Goal: Find specific page/section: Find specific page/section

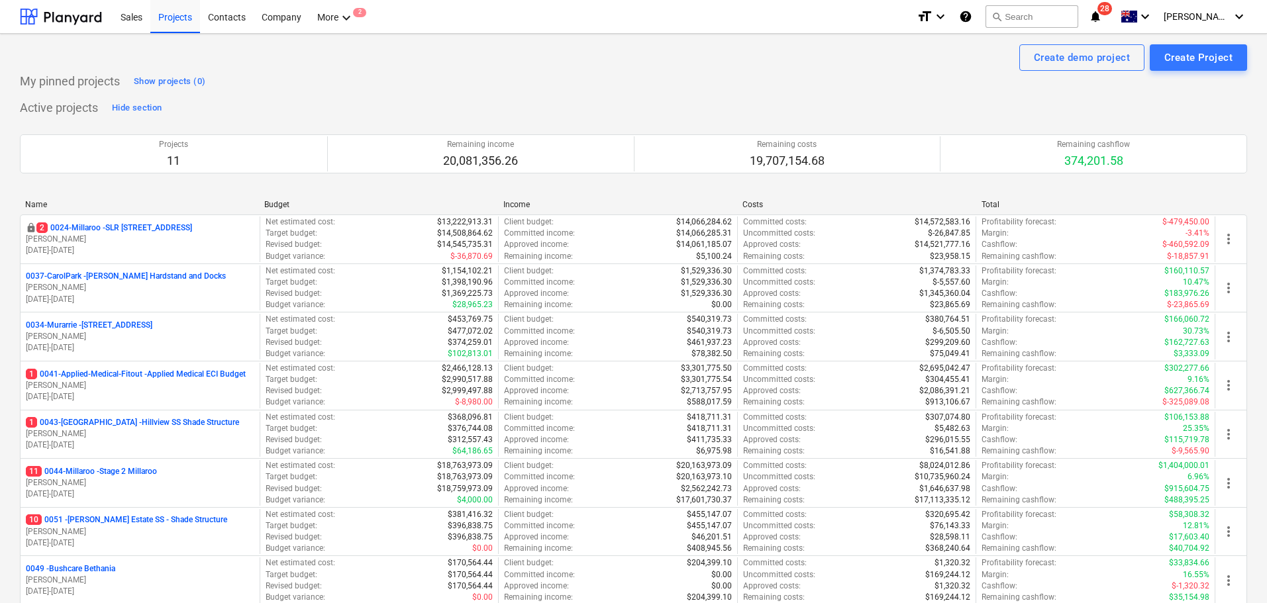
drag, startPoint x: 117, startPoint y: 479, endPoint x: 518, endPoint y: 303, distance: 438.5
click at [117, 479] on p "[PERSON_NAME]" at bounding box center [140, 482] width 228 height 11
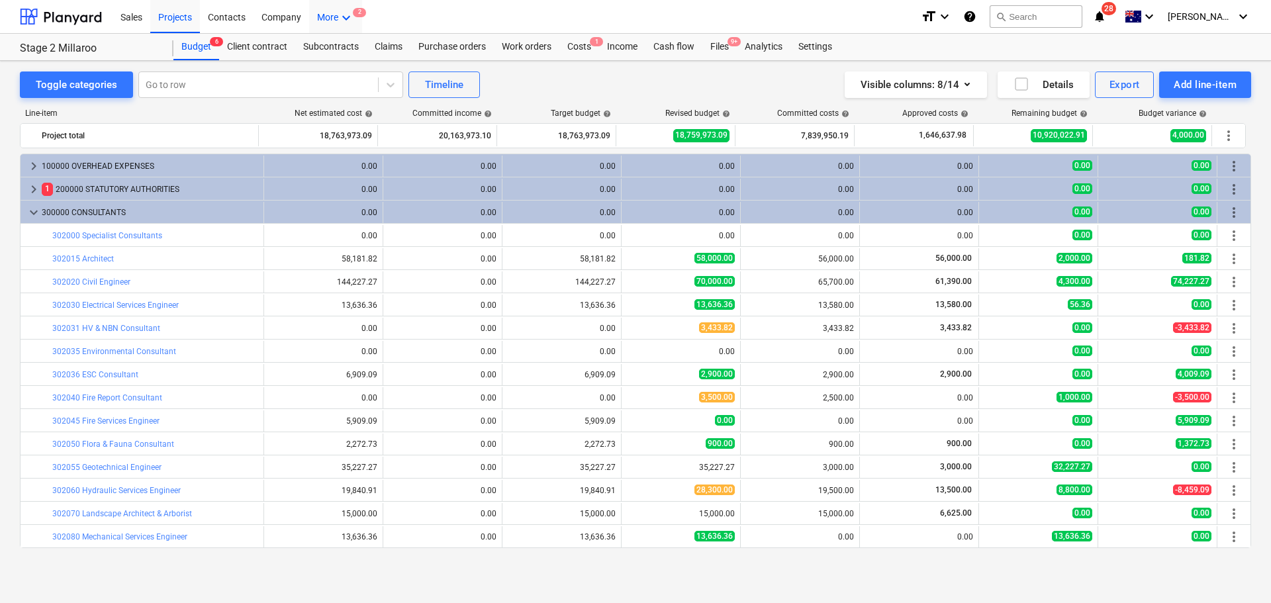
click at [350, 18] on icon "keyboard_arrow_down" at bounding box center [346, 18] width 16 height 16
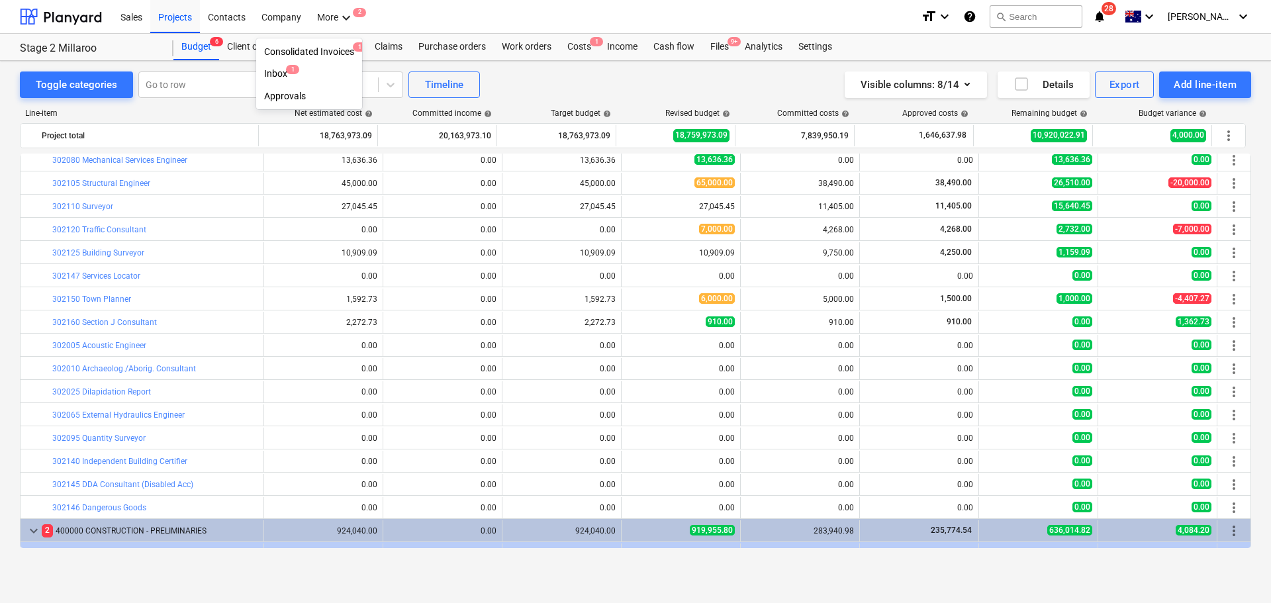
click at [475, 20] on div at bounding box center [635, 301] width 1271 height 603
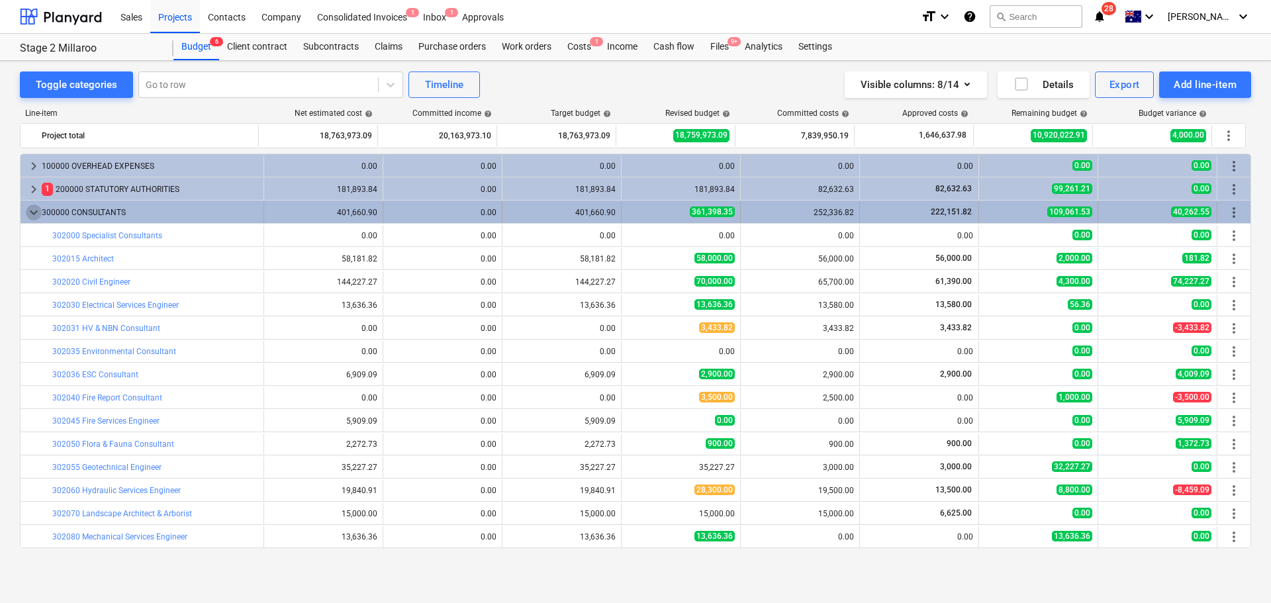
click at [36, 210] on span "keyboard_arrow_down" at bounding box center [34, 213] width 16 height 16
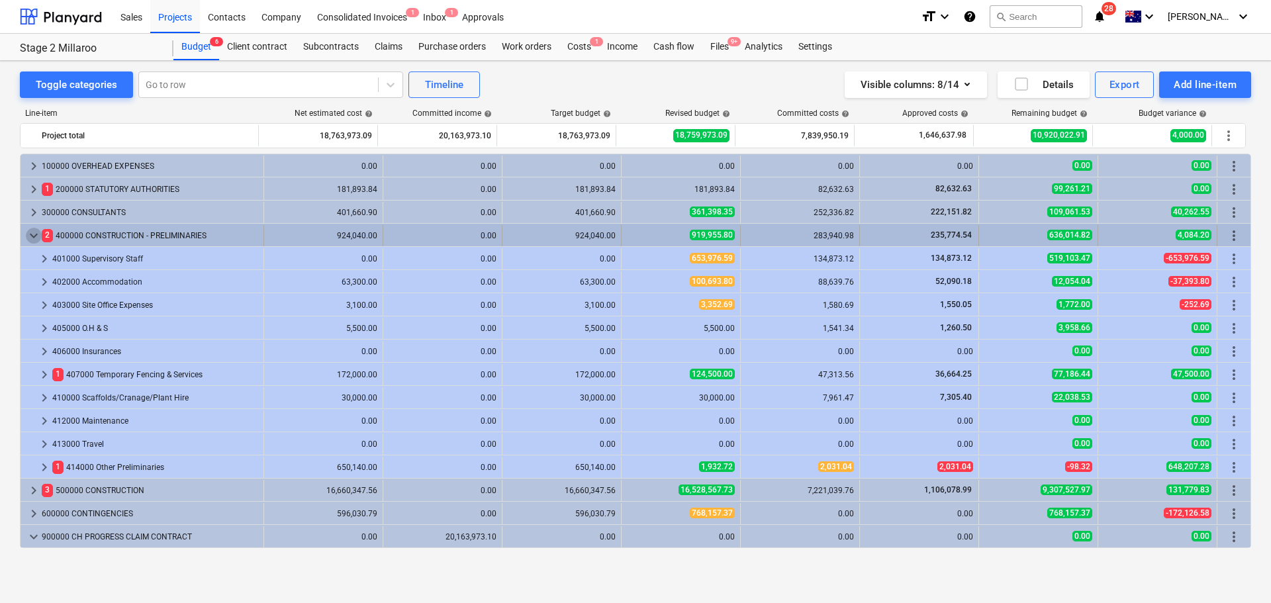
click at [31, 241] on span "keyboard_arrow_down" at bounding box center [34, 236] width 16 height 16
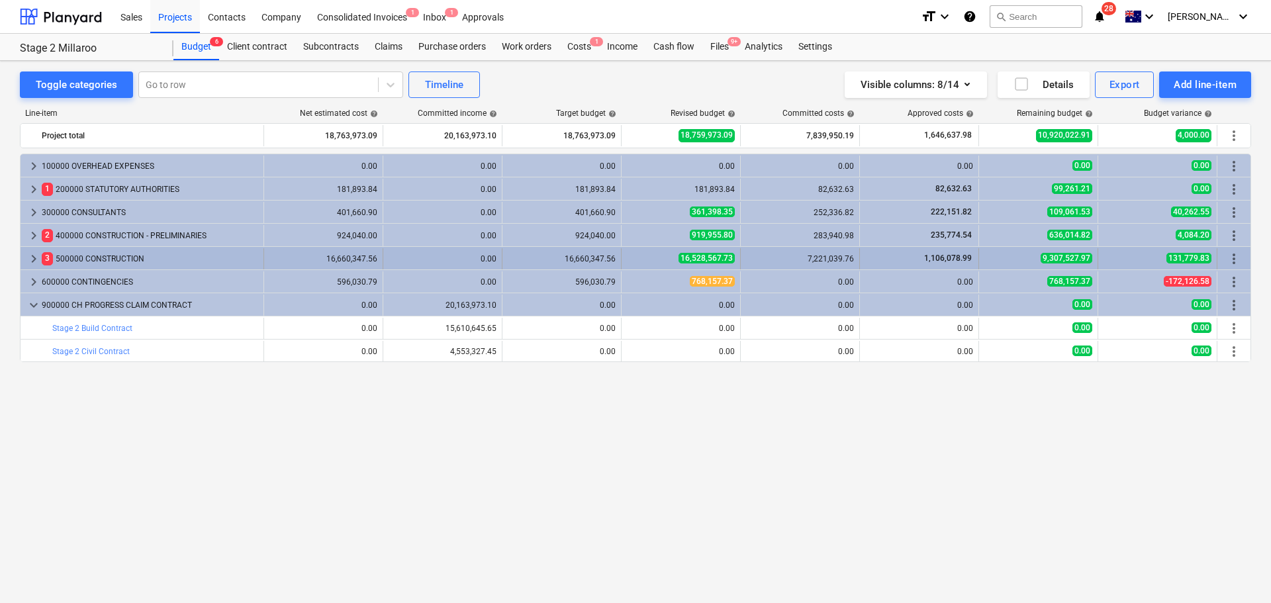
click at [34, 260] on span "keyboard_arrow_right" at bounding box center [34, 259] width 16 height 16
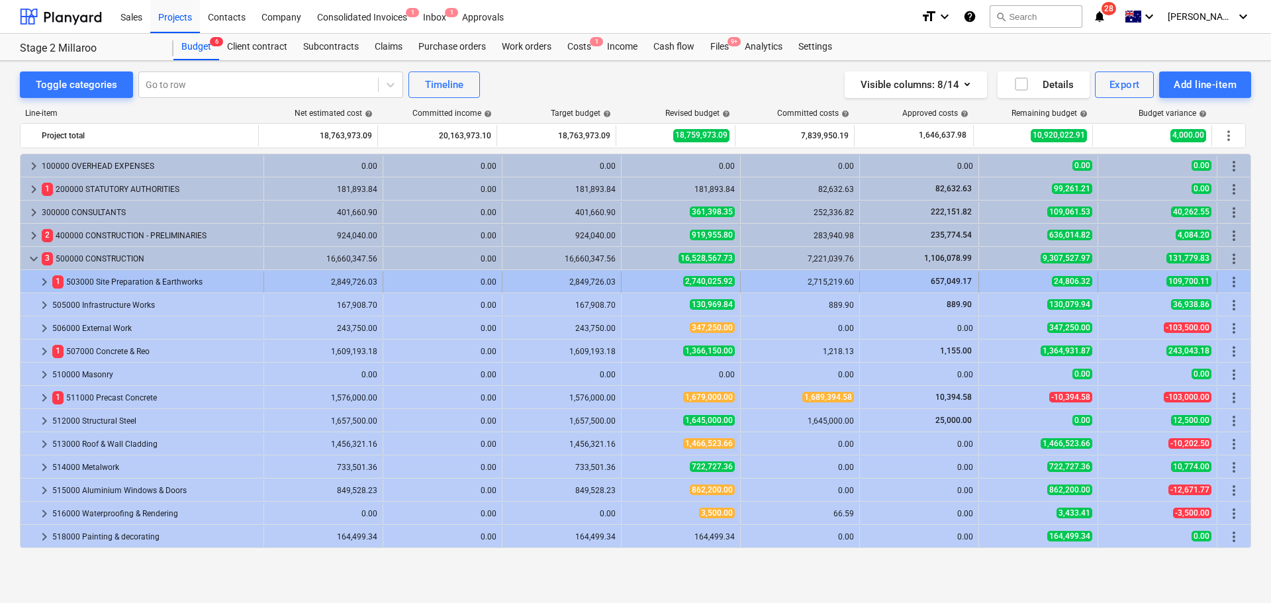
click at [40, 279] on span "keyboard_arrow_right" at bounding box center [44, 282] width 16 height 16
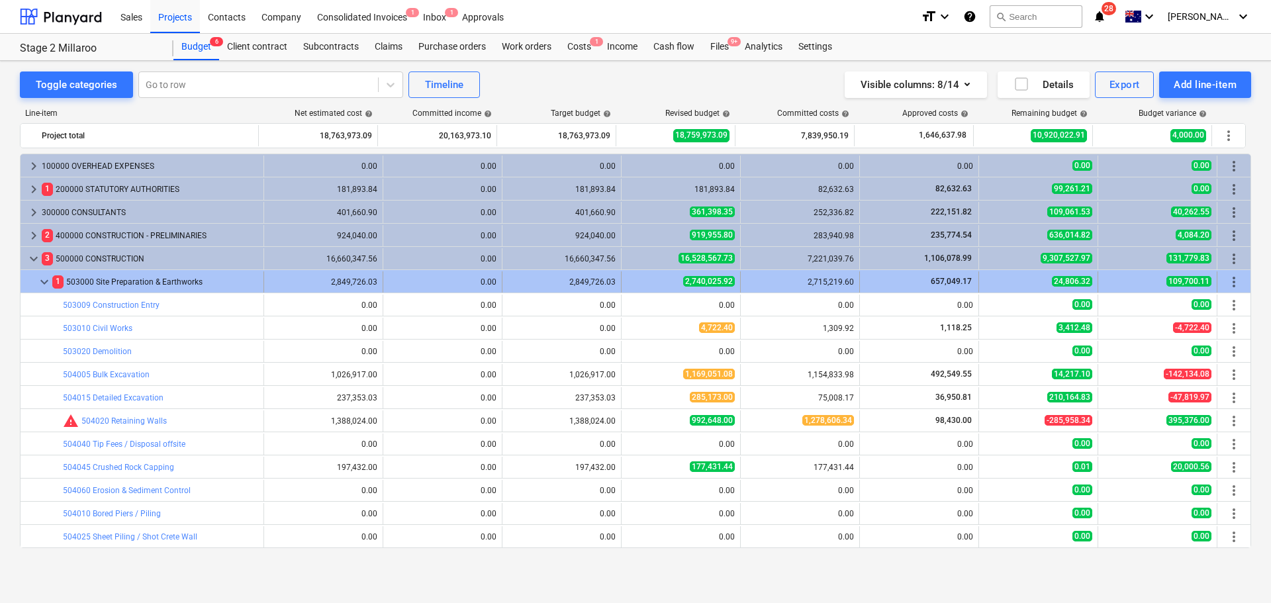
click at [42, 284] on span "keyboard_arrow_down" at bounding box center [44, 282] width 16 height 16
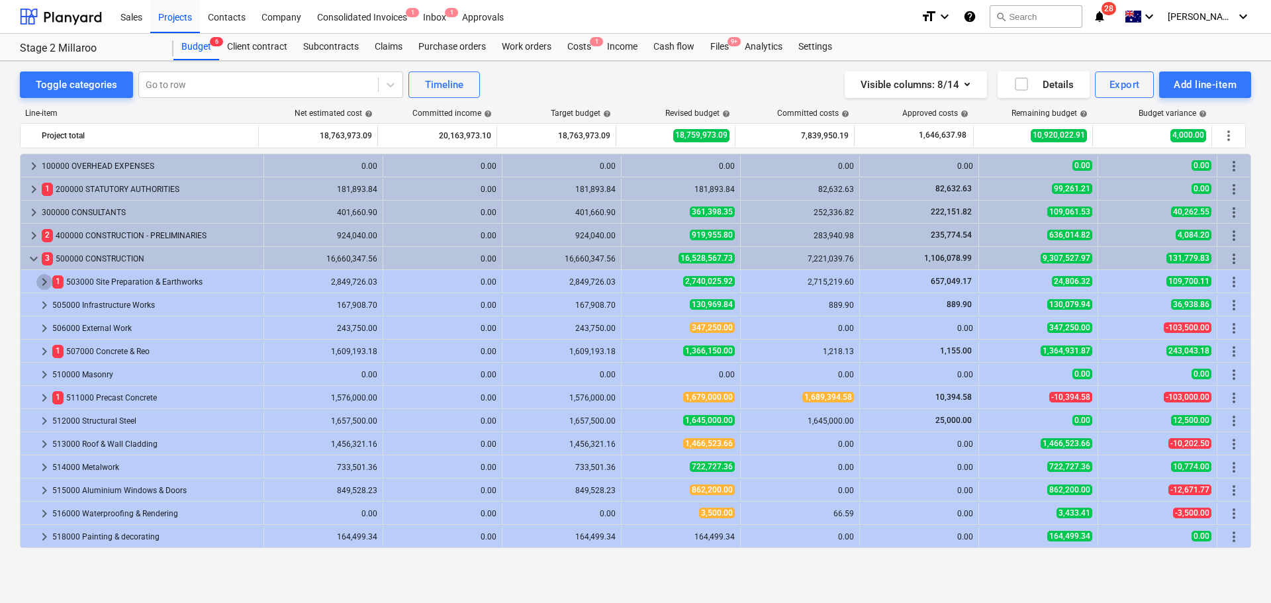
click at [42, 284] on span "keyboard_arrow_right" at bounding box center [44, 282] width 16 height 16
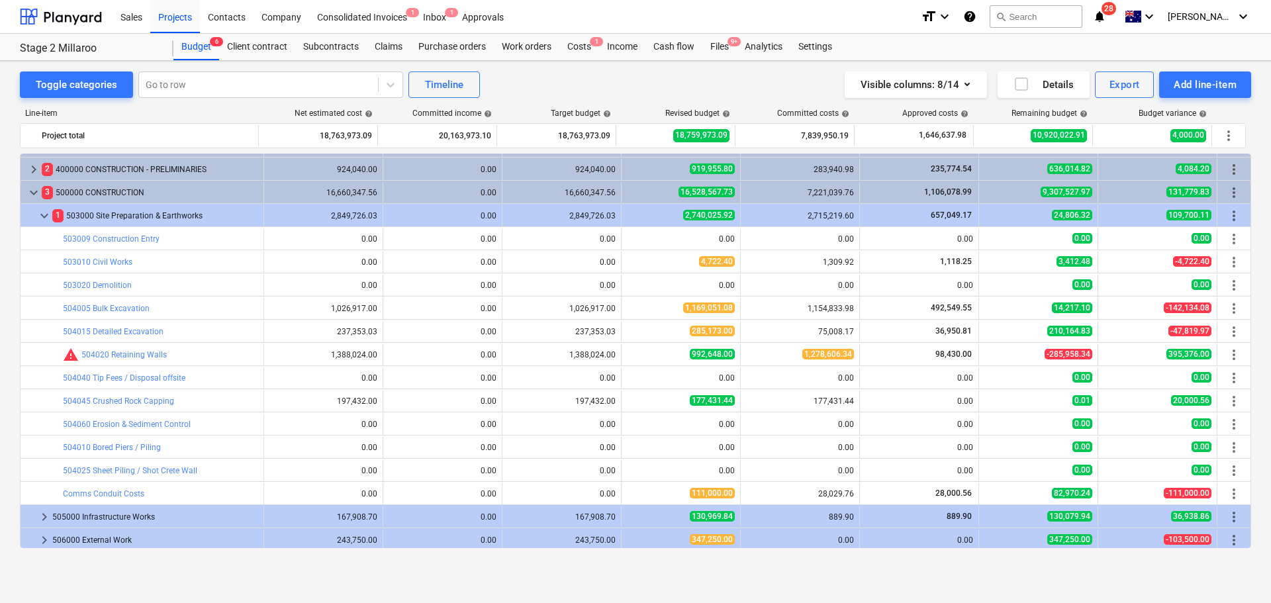
scroll to position [331, 0]
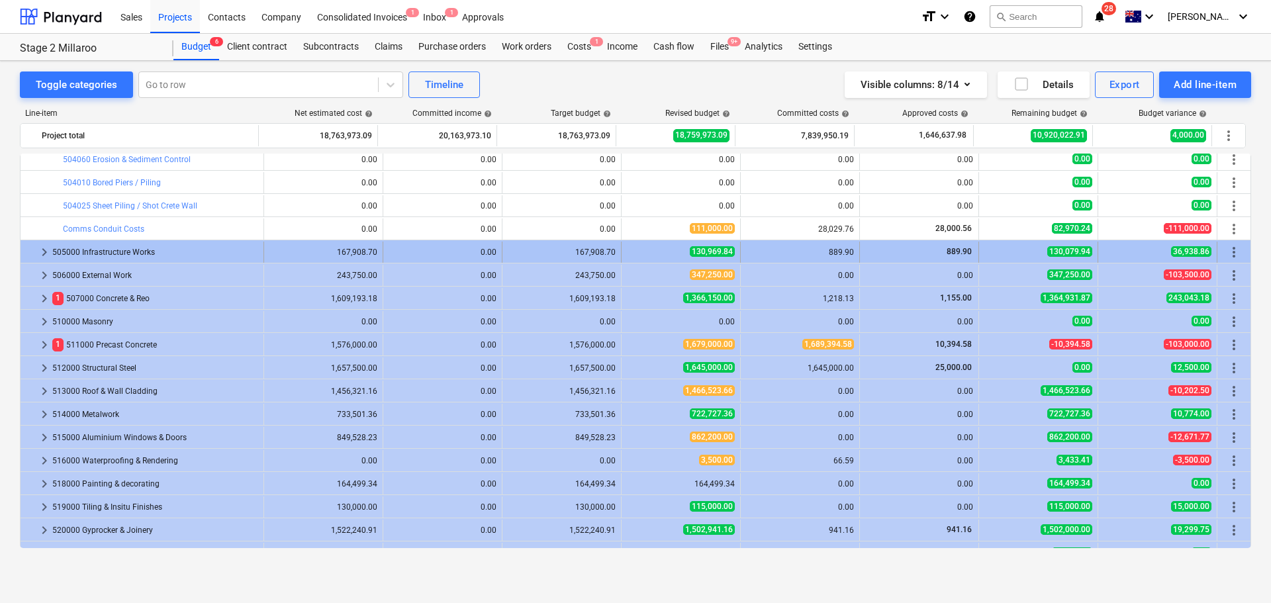
click at [42, 250] on span "keyboard_arrow_right" at bounding box center [44, 252] width 16 height 16
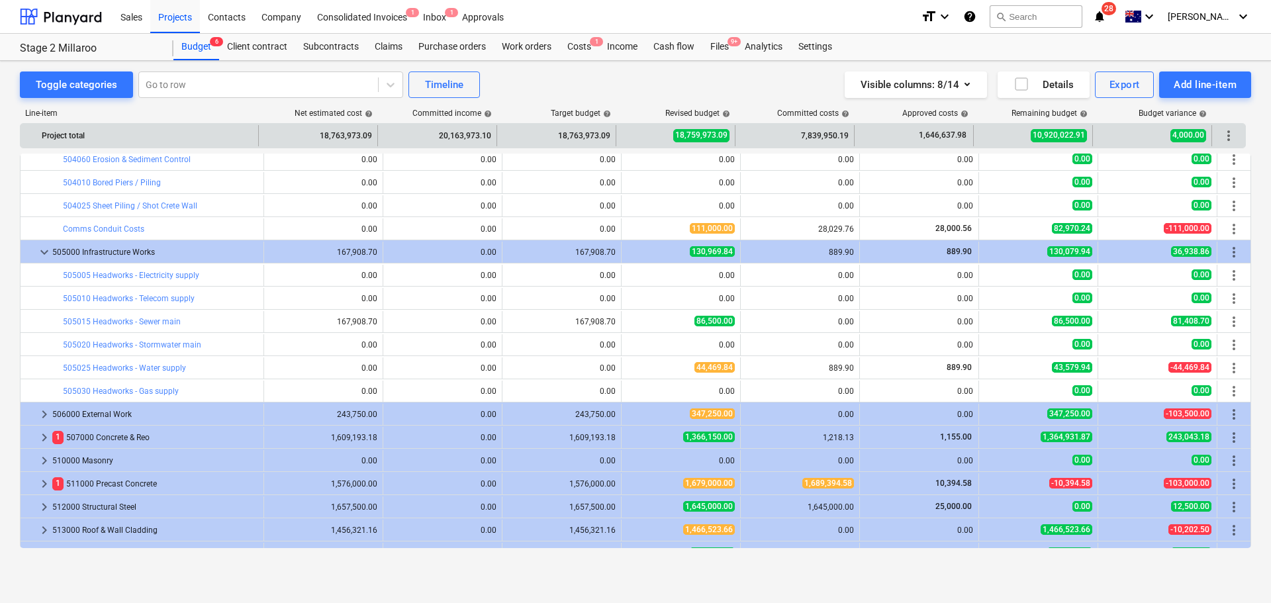
scroll to position [463, 0]
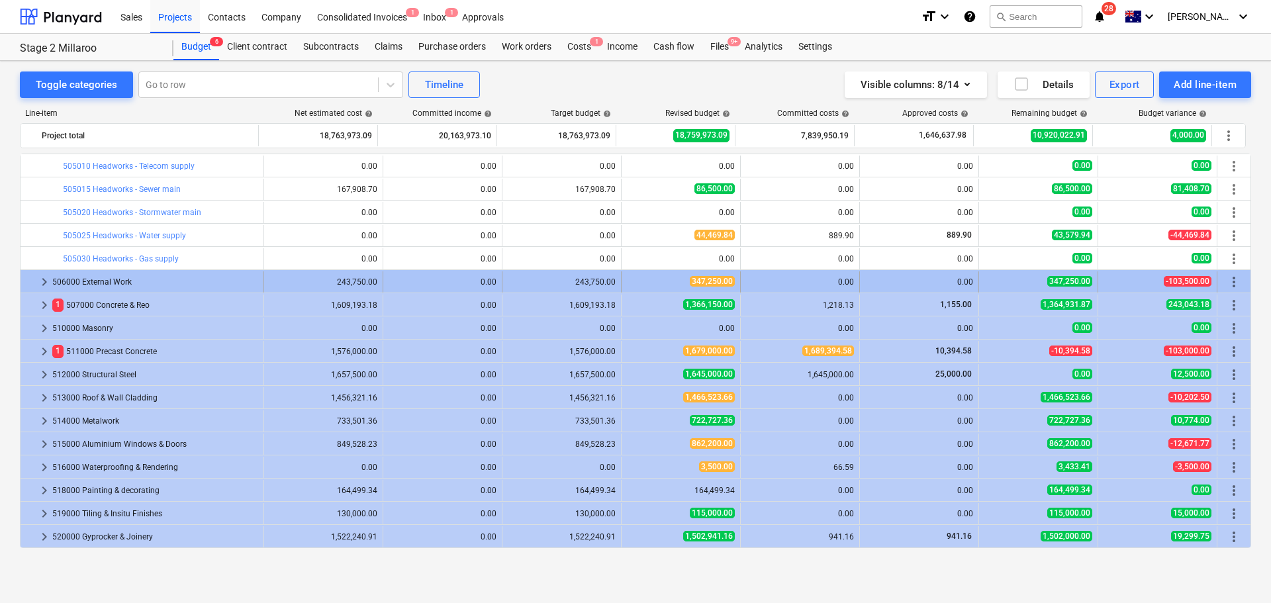
click at [44, 281] on span "keyboard_arrow_right" at bounding box center [44, 282] width 16 height 16
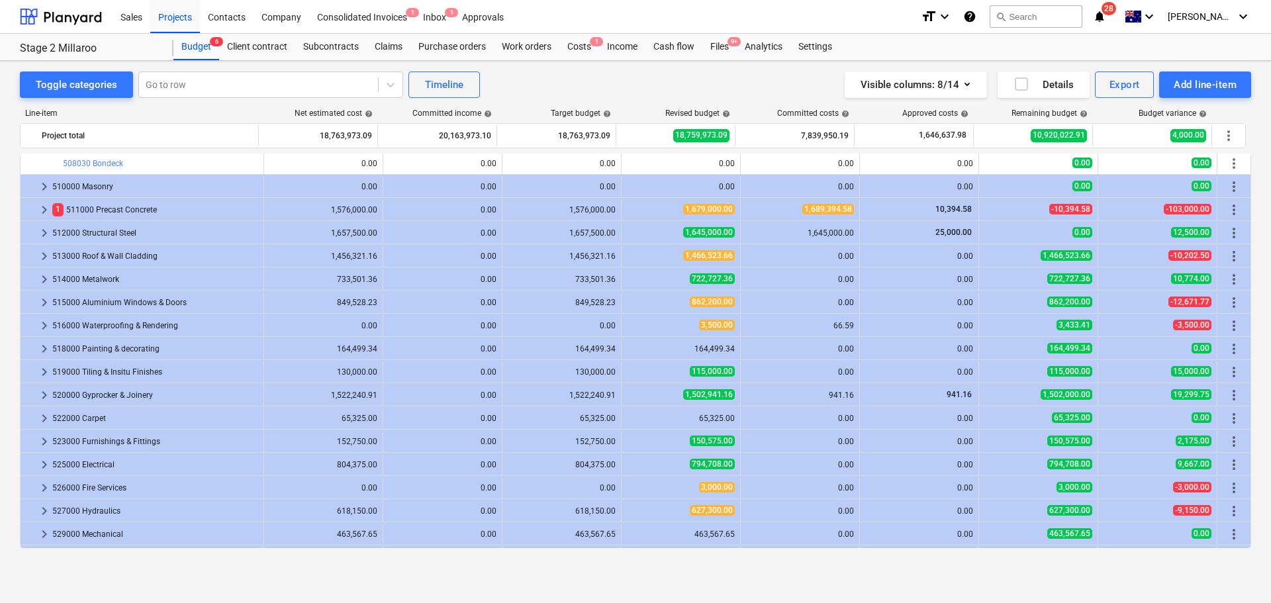
scroll to position [993, 0]
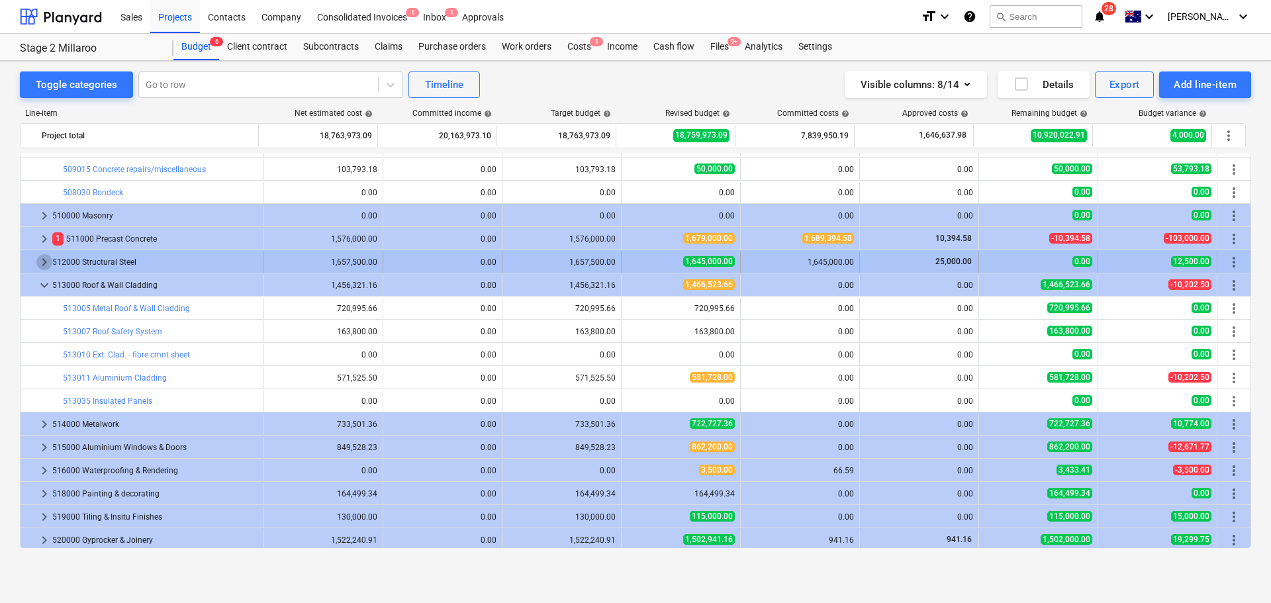
click at [42, 265] on span "keyboard_arrow_right" at bounding box center [44, 262] width 16 height 16
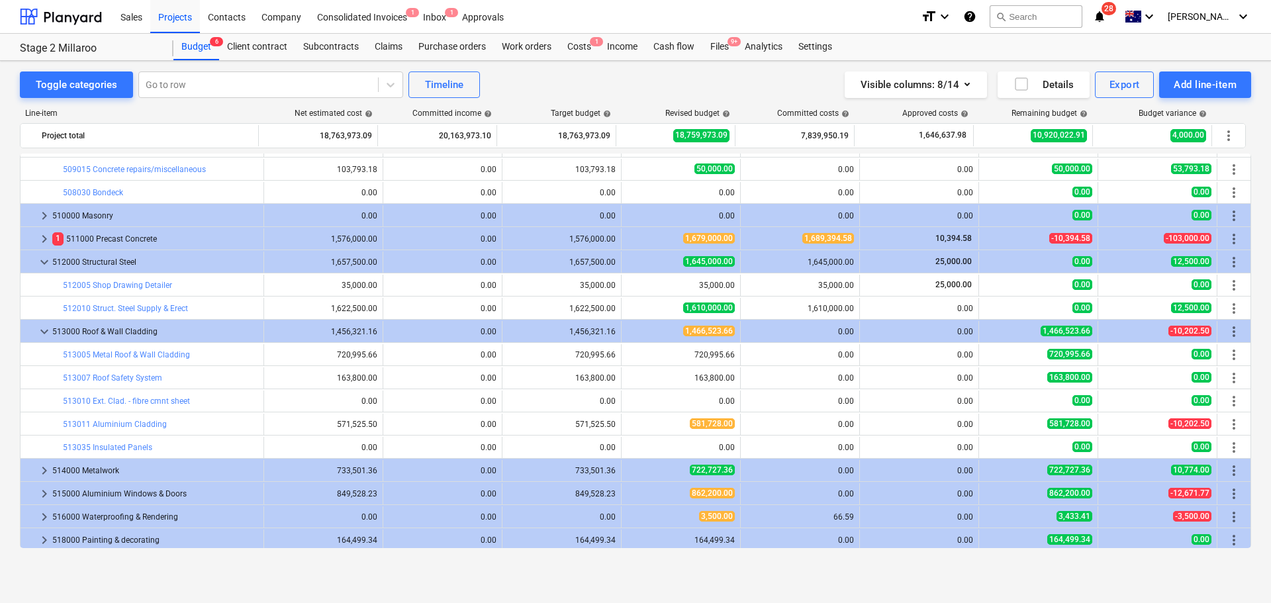
scroll to position [1059, 0]
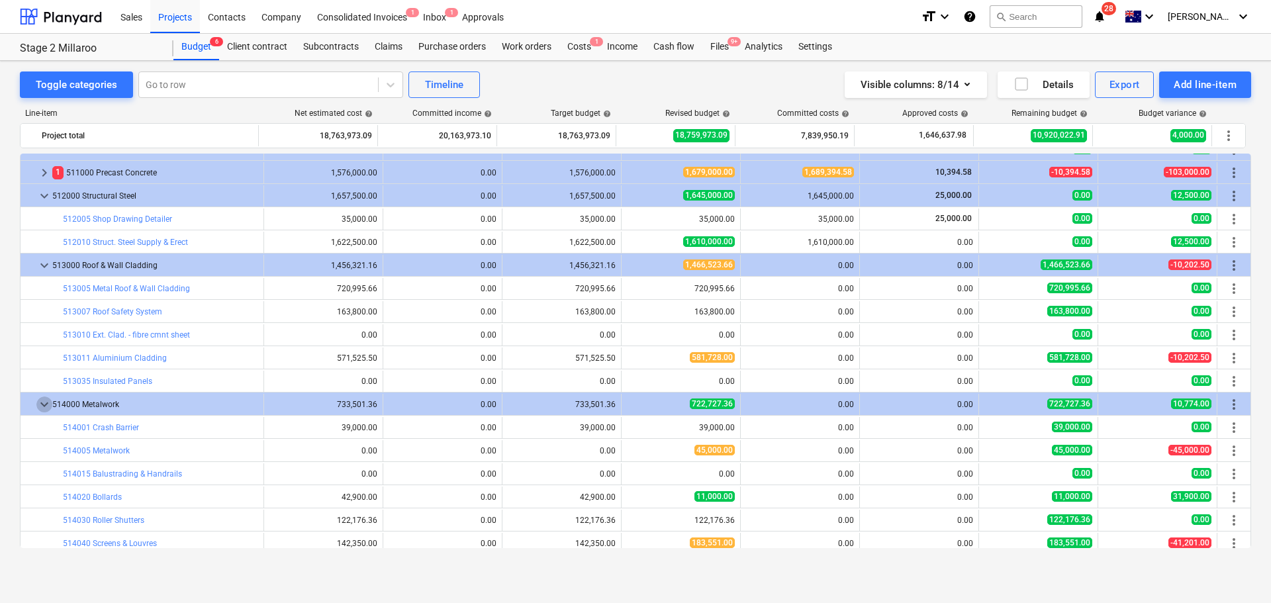
click at [46, 407] on span "keyboard_arrow_down" at bounding box center [44, 405] width 16 height 16
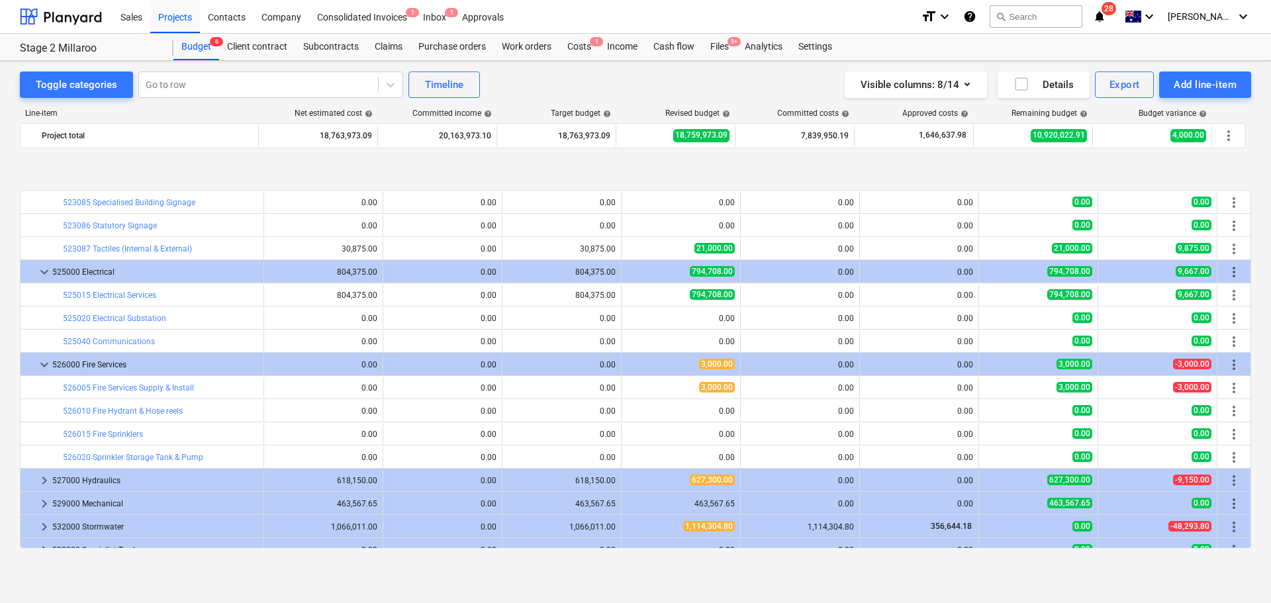
scroll to position [2185, 0]
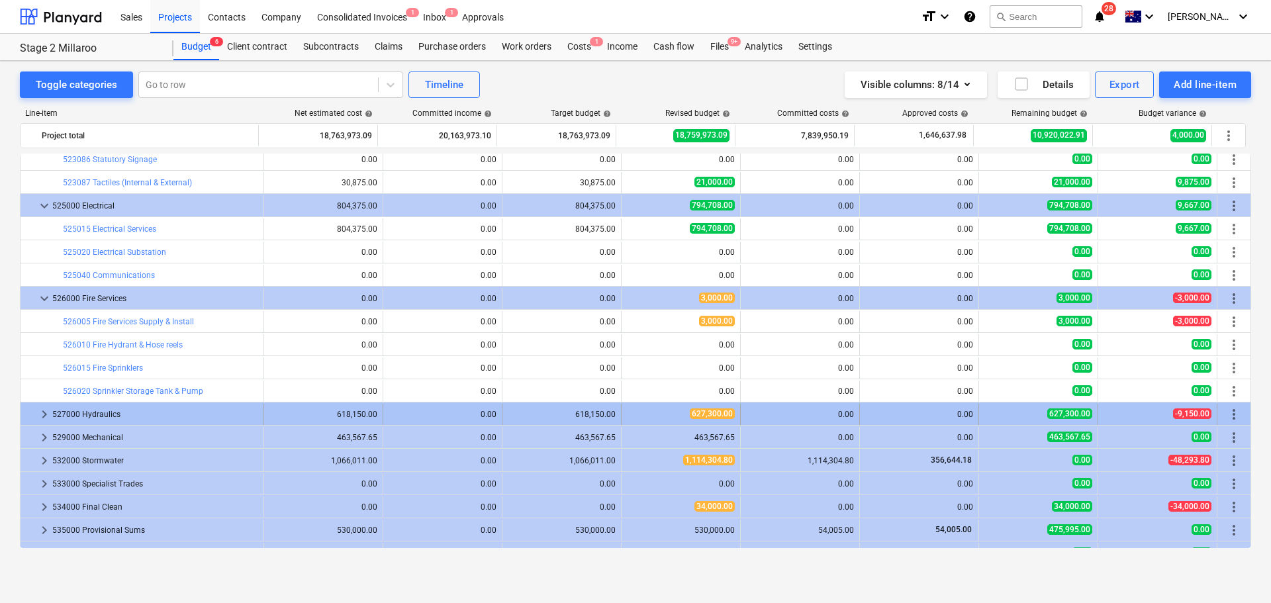
click at [44, 416] on span "keyboard_arrow_right" at bounding box center [44, 415] width 16 height 16
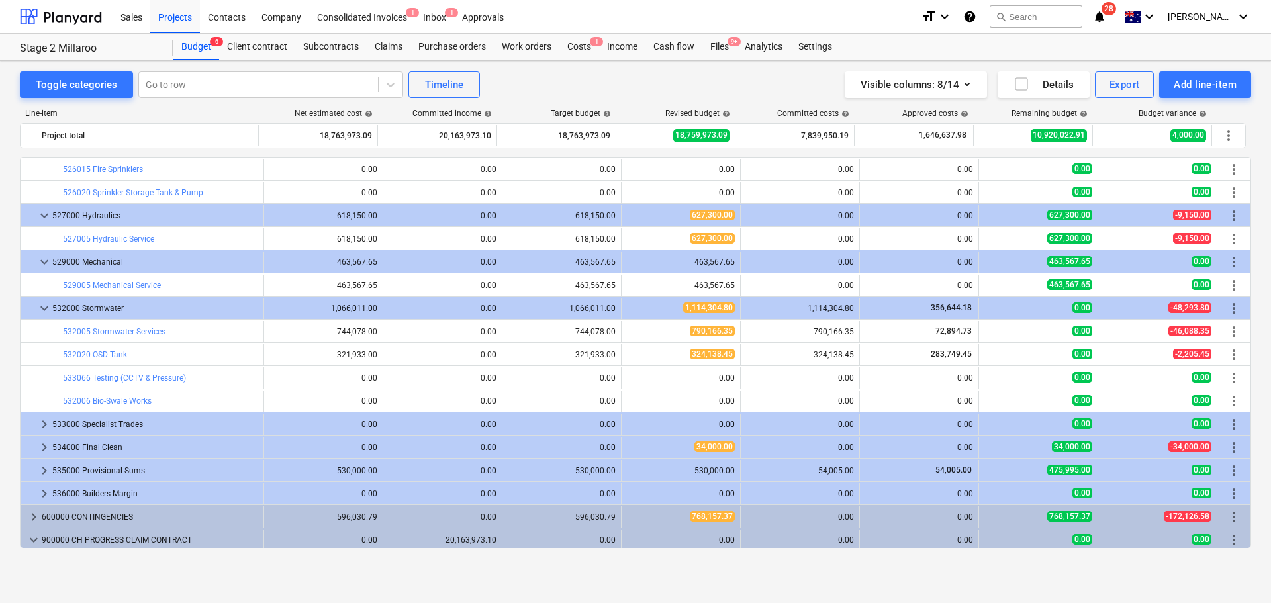
scroll to position [2433, 0]
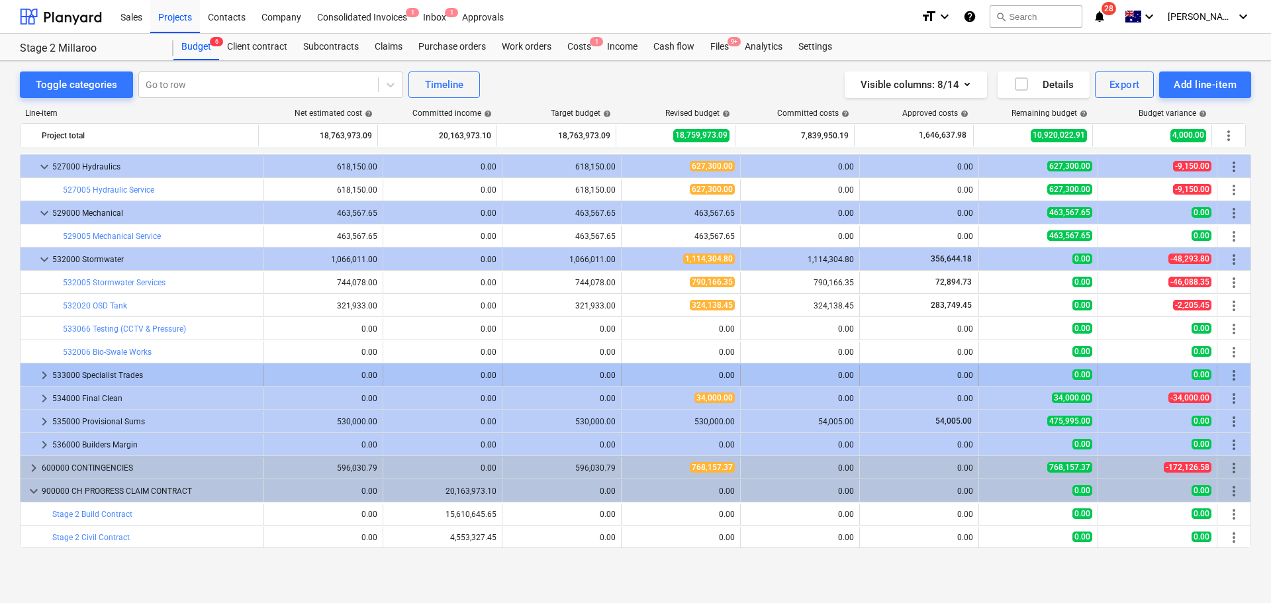
click at [40, 374] on span "keyboard_arrow_right" at bounding box center [44, 375] width 16 height 16
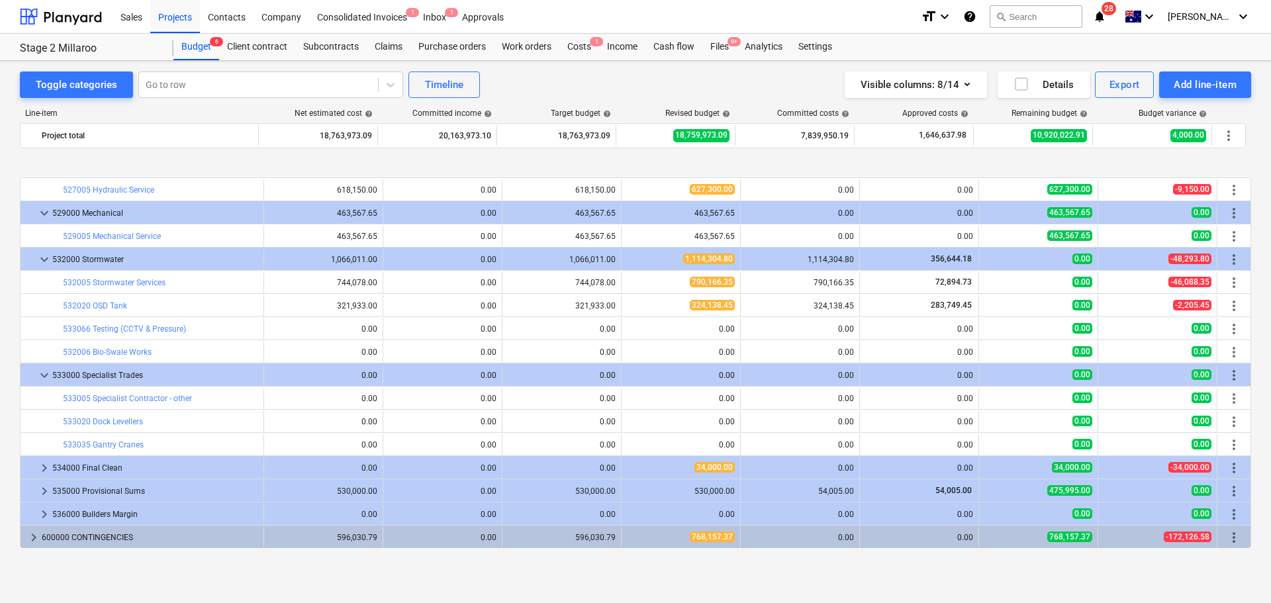
scroll to position [2499, 0]
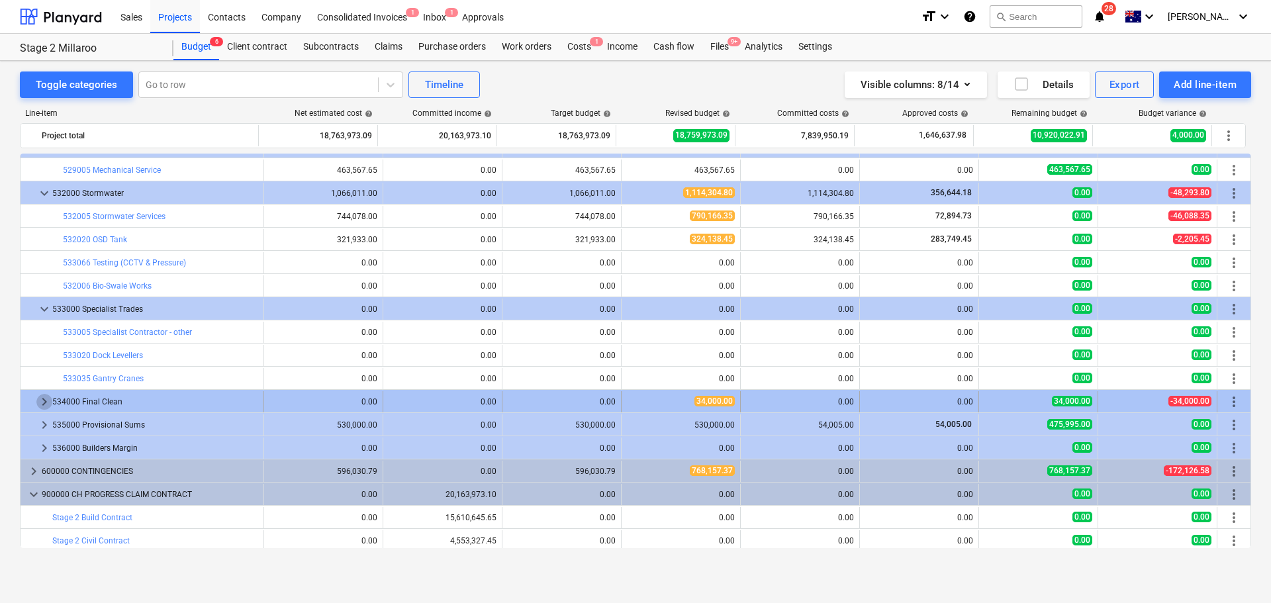
click at [45, 403] on span "keyboard_arrow_right" at bounding box center [44, 402] width 16 height 16
